Goal: Ask a question

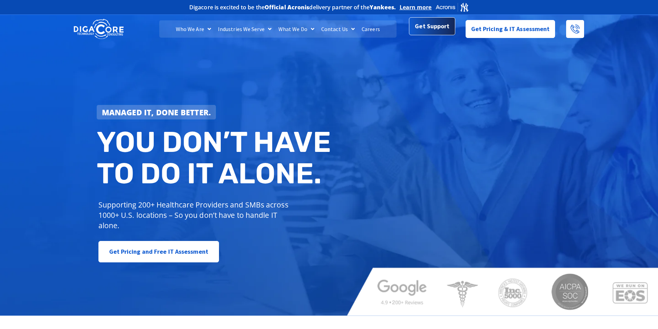
click at [436, 30] on span "Get Support" at bounding box center [432, 26] width 35 height 14
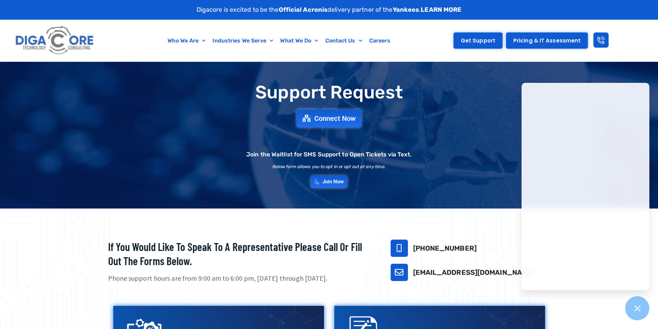
click at [472, 44] on link "Get Support" at bounding box center [477, 40] width 49 height 16
click at [477, 41] on span "Get Support" at bounding box center [478, 40] width 35 height 5
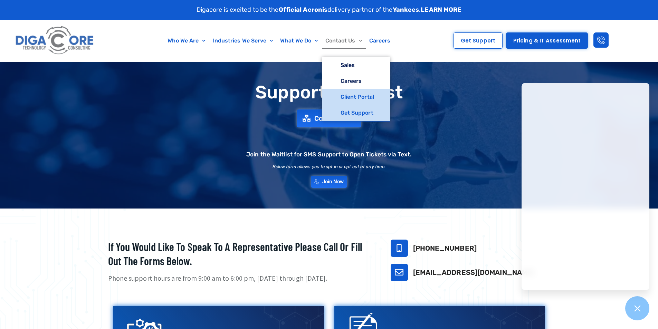
click at [352, 96] on link "Client Portal" at bounding box center [356, 97] width 68 height 16
